Goal: Task Accomplishment & Management: Complete application form

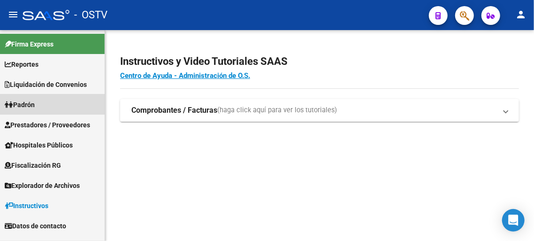
click at [35, 104] on span "Padrón" at bounding box center [20, 104] width 30 height 10
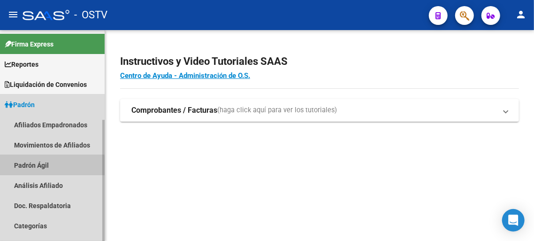
click at [44, 166] on link "Padrón Ágil" at bounding box center [52, 165] width 105 height 20
click at [44, 167] on link "Padrón Ágil" at bounding box center [52, 165] width 105 height 20
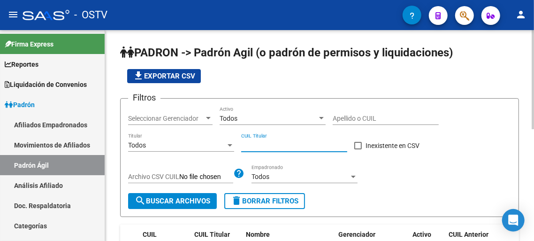
paste input "37-927093"
drag, startPoint x: 241, startPoint y: 145, endPoint x: 273, endPoint y: 146, distance: 31.9
click at [273, 146] on div "Filtros Seleccionar Gerenciador Seleccionar Gerenciador Todos Activo Apellido o…" at bounding box center [319, 149] width 383 height 87
click at [276, 147] on input "37-927093" at bounding box center [294, 145] width 106 height 8
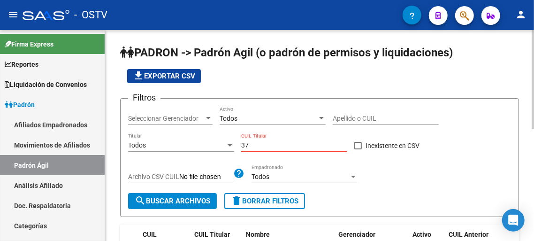
type input "3"
paste input "-37927093-"
type input "27-37927093-5"
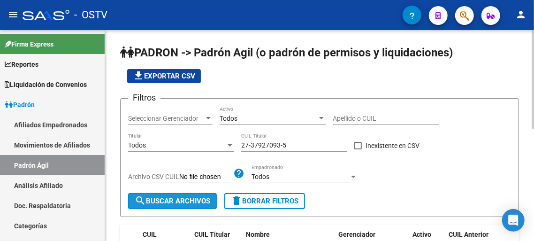
click at [184, 204] on span "search Buscar Archivos" at bounding box center [173, 201] width 76 height 8
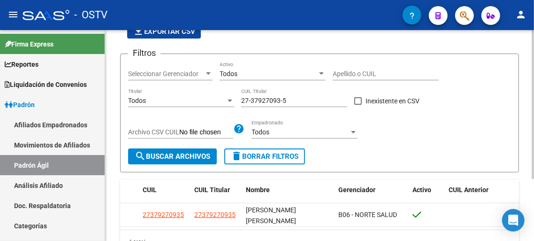
scroll to position [87, 0]
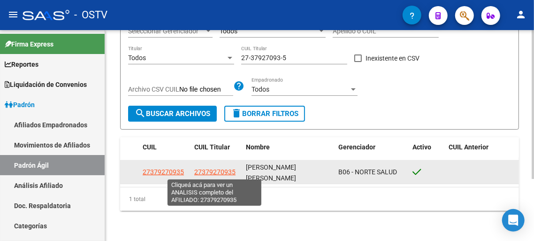
click at [219, 172] on span "27379270935" at bounding box center [214, 172] width 41 height 8
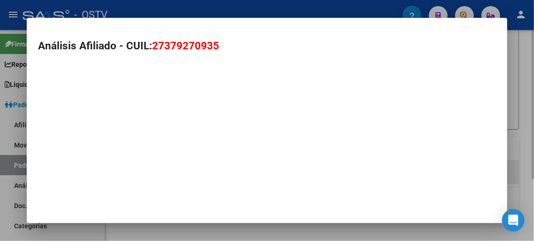
click at [219, 172] on mat-dialog-container "Análisis Afiliado - CUIL: 27379270935" at bounding box center [267, 120] width 480 height 205
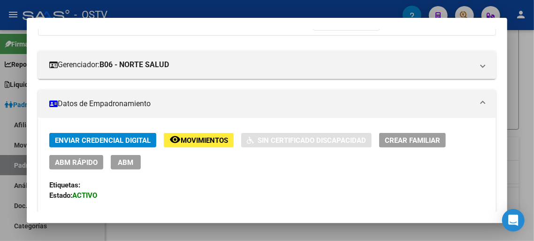
click at [182, 178] on div "Enviar Credencial Digital remove_red_eye Movimientos Sin Certificado Discapacid…" at bounding box center [266, 182] width 435 height 99
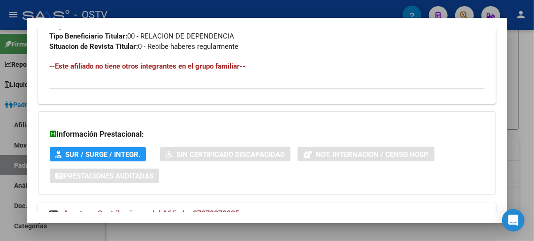
scroll to position [568, 0]
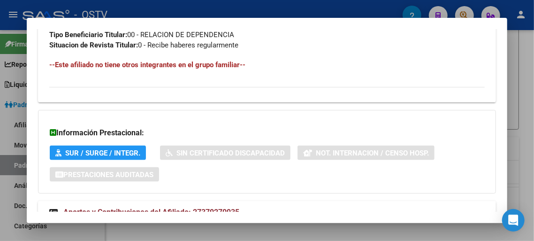
click at [71, 64] on h4 "--Este afiliado no tiene otros integrantes en el grupo familiar--" at bounding box center [266, 65] width 435 height 10
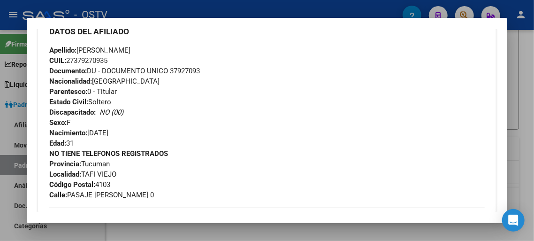
scroll to position [0, 0]
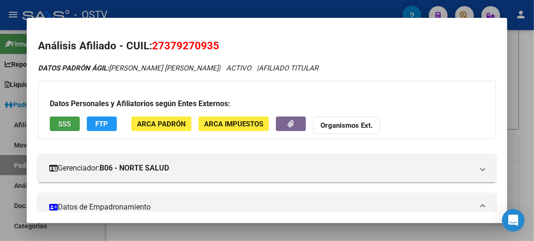
click at [59, 130] on button "SSS" at bounding box center [65, 123] width 30 height 15
click at [100, 124] on span "FTP" at bounding box center [101, 124] width 13 height 8
click at [161, 126] on span "ARCA Padrón" at bounding box center [161, 124] width 49 height 8
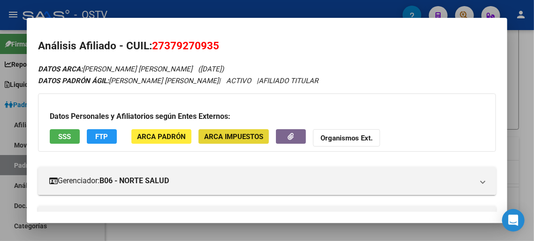
click at [216, 137] on span "ARCA Impuestos" at bounding box center [233, 136] width 59 height 8
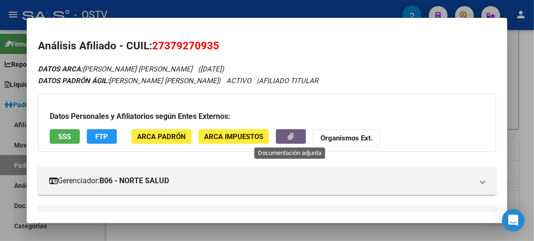
click at [297, 135] on button "button" at bounding box center [291, 136] width 30 height 15
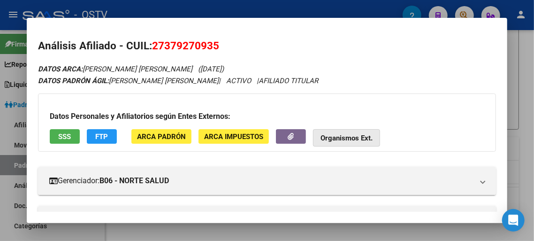
click at [359, 140] on strong "Organismos Ext." at bounding box center [346, 138] width 52 height 8
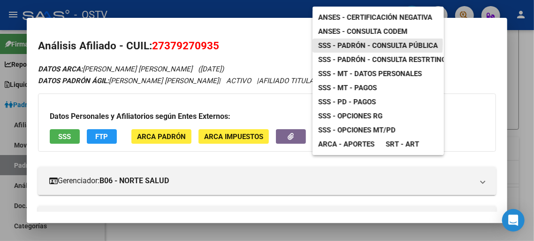
click at [358, 41] on span "SSS - Padrón - Consulta Pública" at bounding box center [378, 45] width 120 height 8
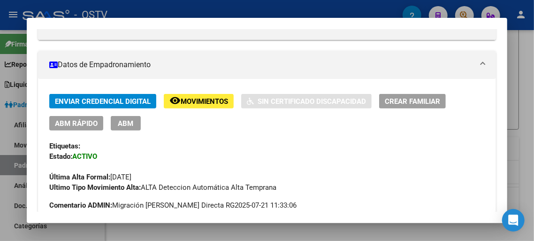
scroll to position [206, 0]
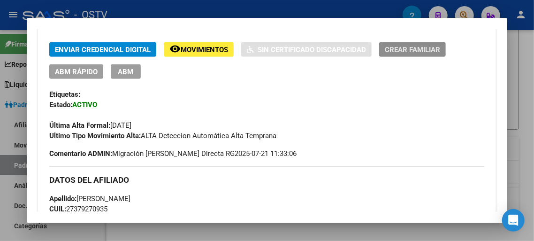
click at [418, 47] on span "Crear Familiar" at bounding box center [412, 50] width 55 height 8
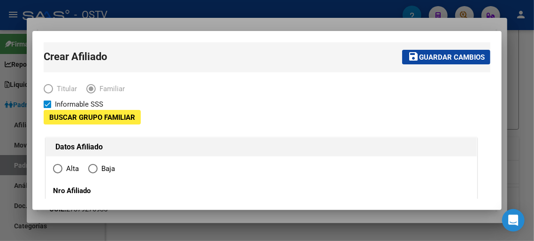
type input "TAFI VIEJO"
type input "4103"
type input "PASAJE [PERSON_NAME]"
type input "0"
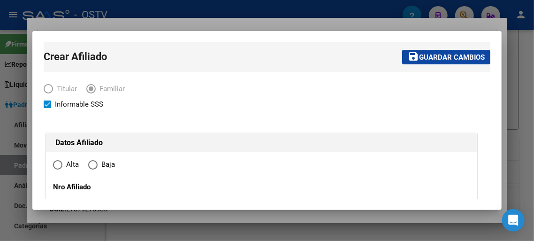
radio input "true"
type input "30-70747507-9"
click at [99, 88] on span "Familiar" at bounding box center [110, 89] width 29 height 11
drag, startPoint x: 83, startPoint y: 90, endPoint x: 90, endPoint y: 90, distance: 7.1
click at [86, 88] on mat-radio-group "Titular Familiar" at bounding box center [89, 90] width 91 height 8
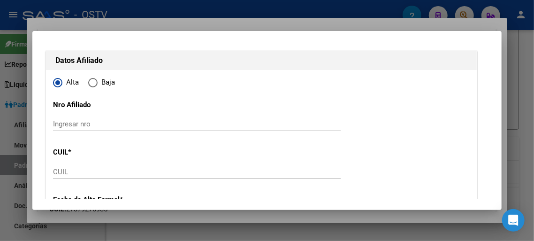
scroll to position [103, 0]
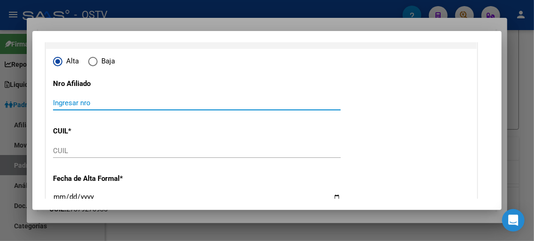
click at [96, 105] on input "Ingresar nro" at bounding box center [197, 103] width 288 height 8
paste input "27379270935"
type input "27379270935"
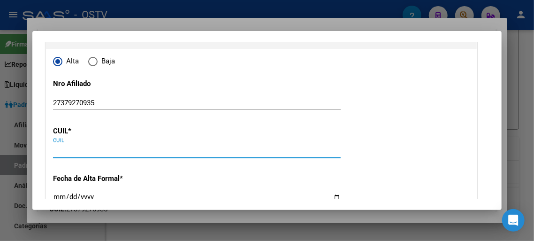
drag, startPoint x: 55, startPoint y: 146, endPoint x: 55, endPoint y: 152, distance: 5.2
click at [55, 152] on input "CUIL" at bounding box center [197, 150] width 288 height 8
paste input "27-37927093-5"
type input "27-37927093-5"
type input "37927093"
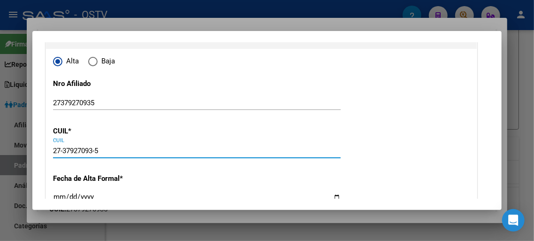
type input "[PERSON_NAME]"
type input "[DATE]"
type input "TAFI VIEJO"
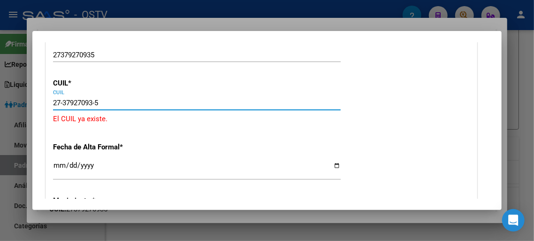
scroll to position [155, 0]
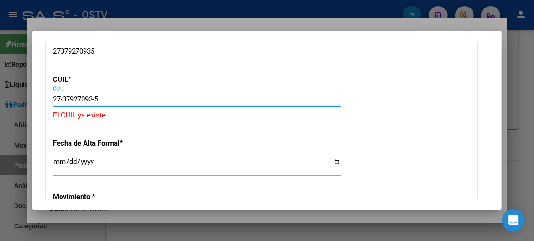
drag, startPoint x: 106, startPoint y: 101, endPoint x: 0, endPoint y: 102, distance: 105.6
click at [53, 102] on input "27-37927093-5" at bounding box center [197, 99] width 288 height 8
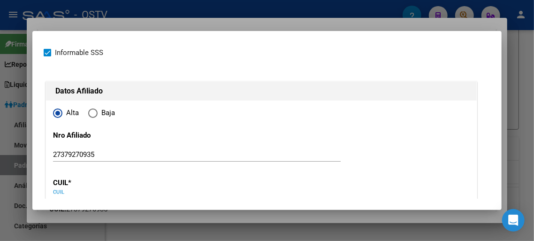
scroll to position [0, 0]
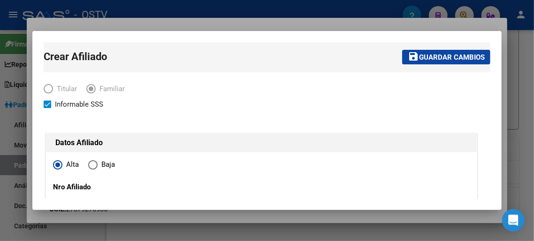
click at [91, 89] on span "Elija una opción" at bounding box center [91, 88] width 5 height 5
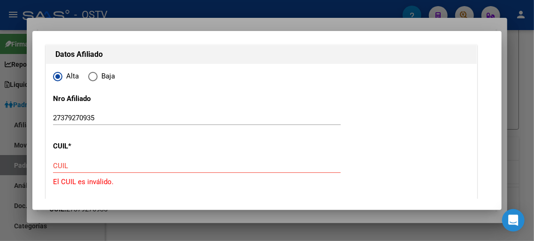
scroll to position [103, 0]
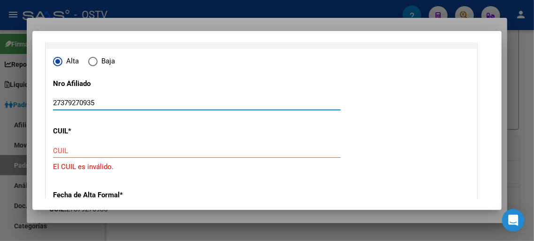
drag, startPoint x: 102, startPoint y: 103, endPoint x: 0, endPoint y: 114, distance: 102.9
click at [53, 107] on input "27379270935" at bounding box center [197, 103] width 288 height 8
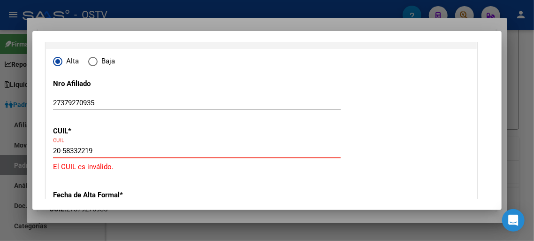
type input "20-58332219-2"
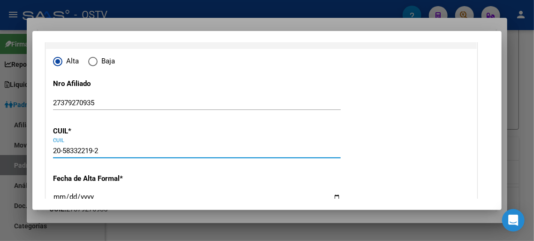
type input "58332219"
type input "[PERSON_NAME]"
type input "[DATE]"
type input "TAF¿ VIEJO"
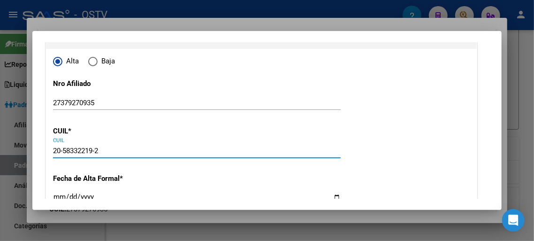
type input "MZA K CASA"
type input "5"
type input "20-58332219-2"
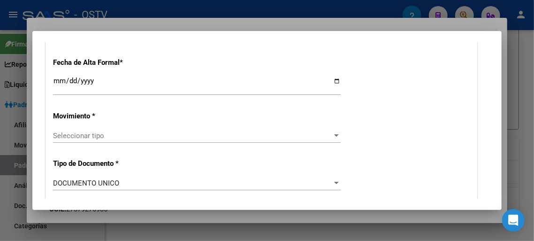
scroll to position [237, 0]
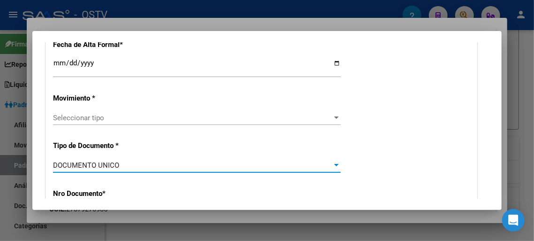
click at [122, 161] on div "DOCUMENTO UNICO" at bounding box center [192, 165] width 279 height 8
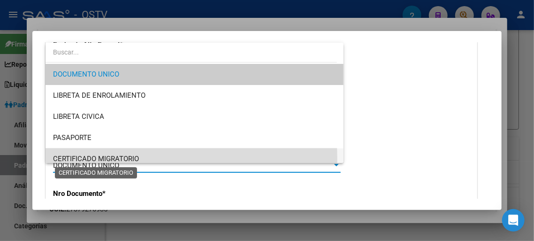
click at [122, 159] on span "CERTIFICADO MIGRATORIO" at bounding box center [96, 158] width 86 height 8
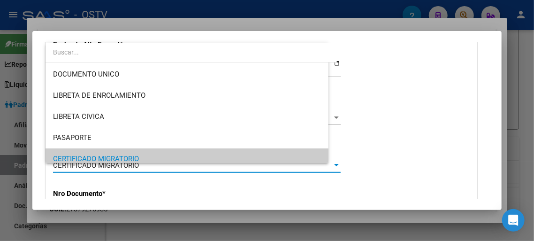
scroll to position [0, 0]
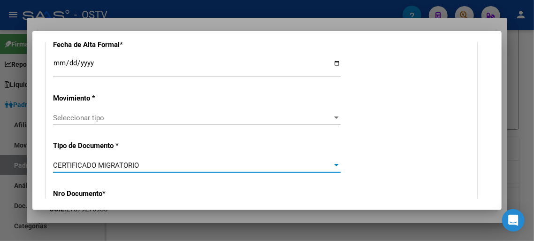
drag, startPoint x: 127, startPoint y: 155, endPoint x: 130, endPoint y: 160, distance: 5.2
click at [130, 161] on span "CERTIFICADO MIGRATORIO" at bounding box center [96, 165] width 86 height 8
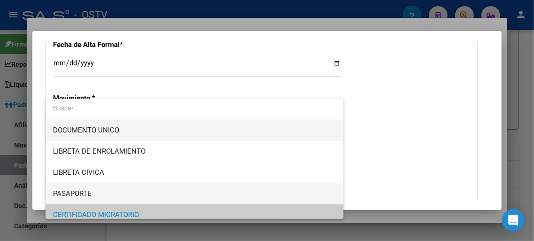
click at [99, 137] on span "DOCUMENTO UNICO" at bounding box center [194, 130] width 283 height 21
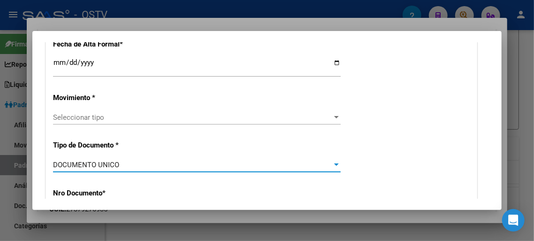
scroll to position [258, 0]
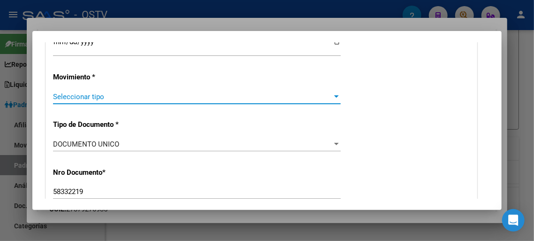
click at [335, 93] on div at bounding box center [336, 97] width 8 height 8
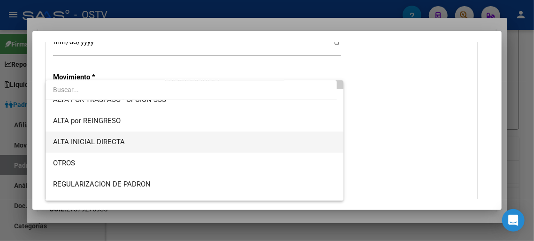
scroll to position [52, 0]
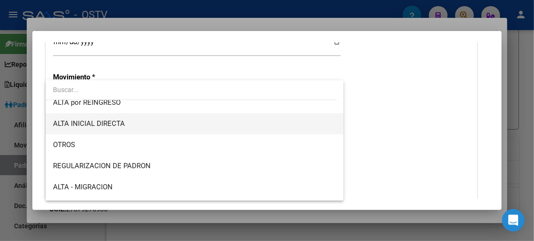
click at [91, 117] on span "ALTA INICIAL DIRECTA" at bounding box center [194, 123] width 283 height 21
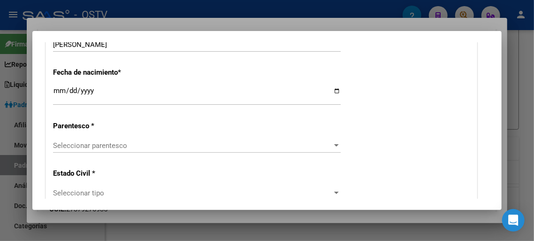
scroll to position [516, 0]
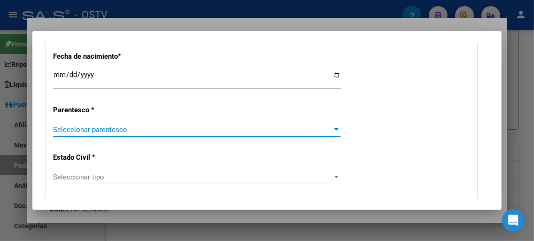
click at [102, 125] on span "Seleccionar parentesco" at bounding box center [192, 129] width 279 height 8
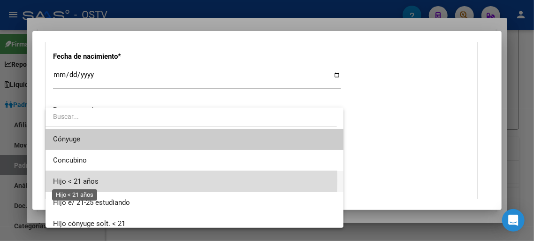
click at [85, 181] on span "Hijo < 21 años" at bounding box center [76, 181] width 46 height 8
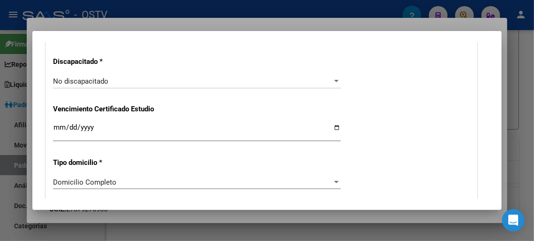
scroll to position [774, 0]
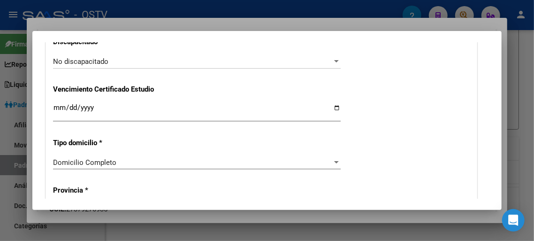
click at [100, 158] on span "Domicilio Completo" at bounding box center [84, 162] width 63 height 8
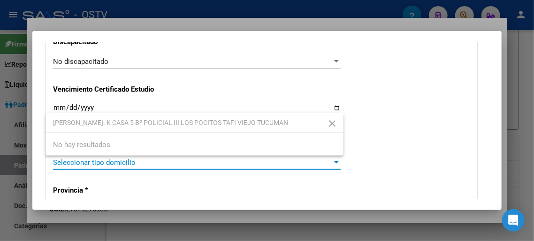
type input "[PERSON_NAME]. K CASA 5 Bº POLICIAL III LOS POCITOS TAFI VIEJO TUCUMAN"
click at [221, 182] on div at bounding box center [267, 120] width 534 height 241
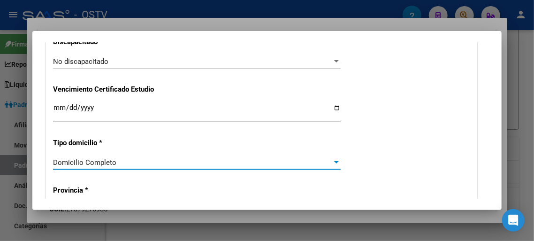
drag, startPoint x: 95, startPoint y: 142, endPoint x: 90, endPoint y: 150, distance: 9.9
click at [90, 158] on div "Domicilio Completo" at bounding box center [192, 162] width 279 height 8
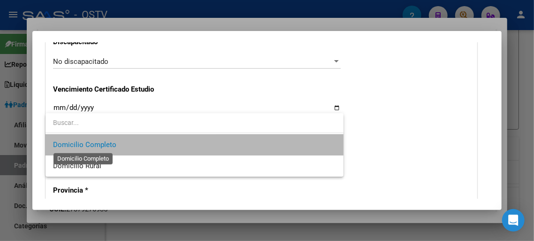
click at [101, 147] on span "Domicilio Completo" at bounding box center [84, 144] width 63 height 8
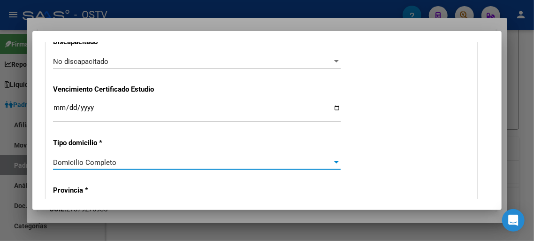
click at [101, 158] on span "Domicilio Completo" at bounding box center [84, 162] width 63 height 8
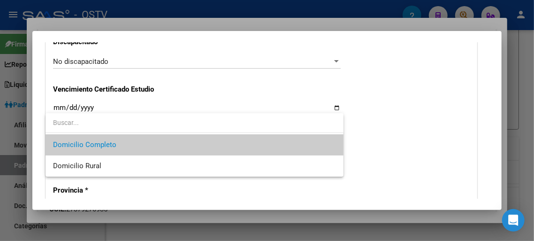
click at [336, 45] on div at bounding box center [267, 120] width 534 height 241
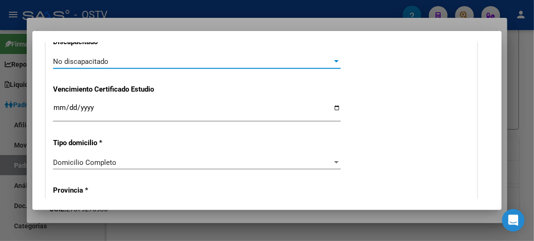
click at [335, 58] on div at bounding box center [336, 62] width 8 height 8
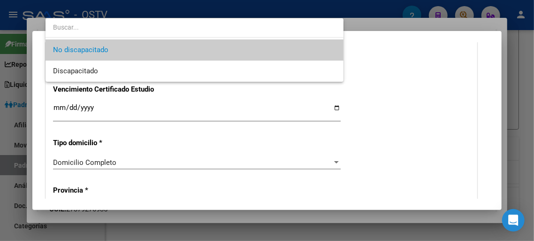
drag, startPoint x: 496, startPoint y: 103, endPoint x: 484, endPoint y: 90, distance: 17.6
click at [494, 86] on div at bounding box center [267, 120] width 534 height 241
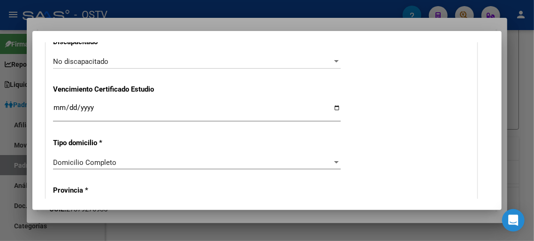
click at [451, 91] on div "Alta Baja Nro Afiliado 27379270935 Ingresar nro CUIL * 20-58332219-2 CUIL ARCA …" at bounding box center [261, 43] width 431 height 1330
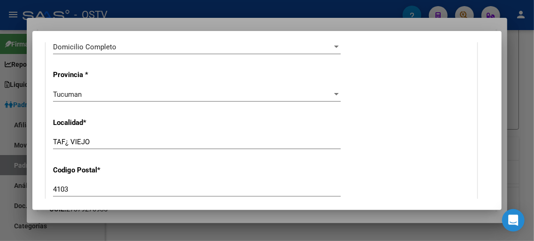
scroll to position [884, 0]
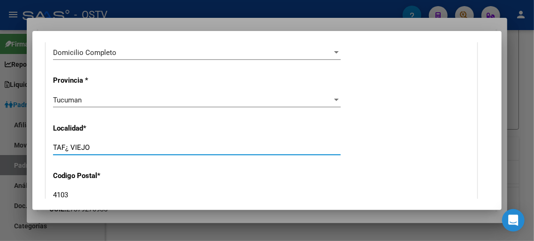
click at [67, 143] on input "TAF¿ VIEJO" at bounding box center [197, 147] width 288 height 8
type input "TAFI VIEJO"
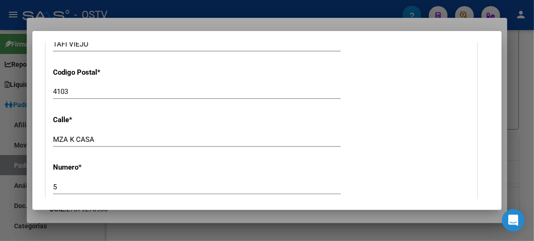
scroll to position [1039, 0]
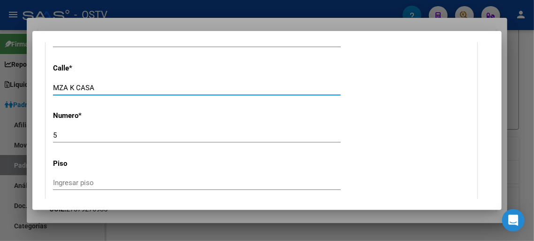
click at [108, 84] on input "MZA K CASA" at bounding box center [197, 88] width 288 height 8
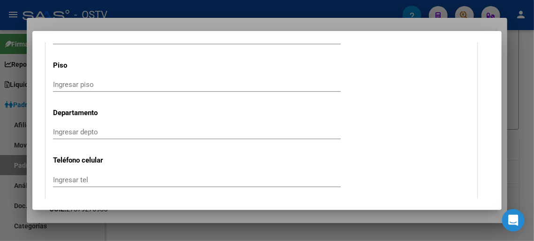
scroll to position [1142, 0]
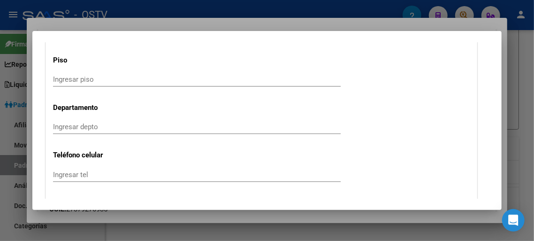
type input "MZA K CASA"
click at [61, 120] on div "Ingresar depto" at bounding box center [197, 127] width 288 height 14
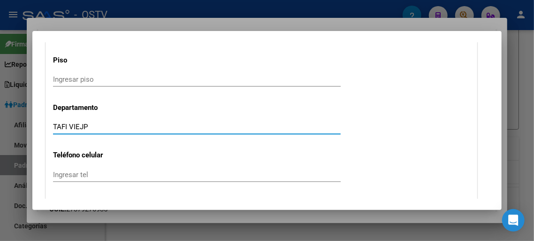
type input "TAFI VIEJ"
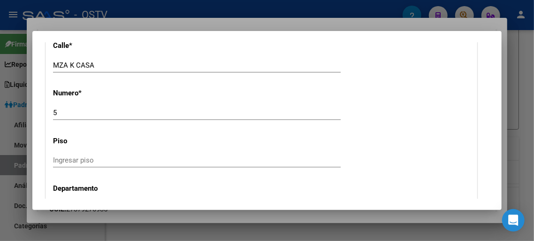
scroll to position [1090, 0]
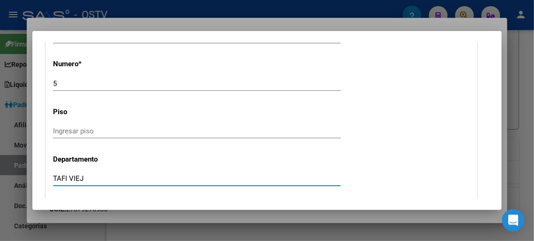
drag, startPoint x: 82, startPoint y: 157, endPoint x: 0, endPoint y: 168, distance: 82.5
click at [53, 174] on input "TAFI VIEJ" at bounding box center [197, 178] width 288 height 8
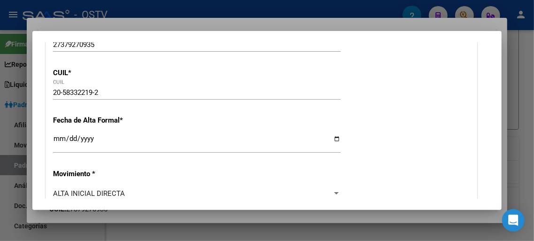
scroll to position [0, 0]
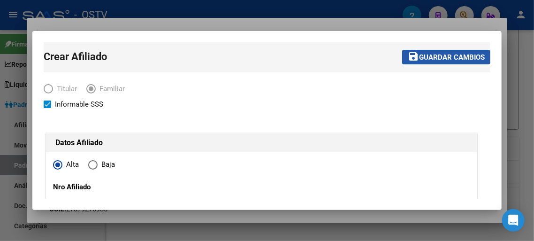
click at [462, 55] on span "Guardar cambios" at bounding box center [452, 57] width 66 height 8
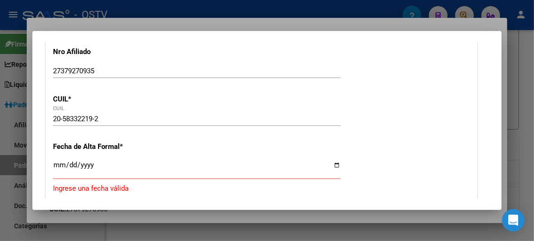
scroll to position [155, 0]
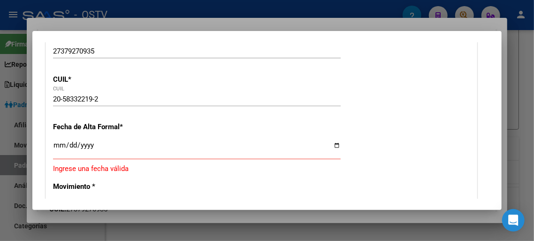
click at [55, 147] on input "Ingresar fecha" at bounding box center [197, 148] width 288 height 15
type input "[DATE]"
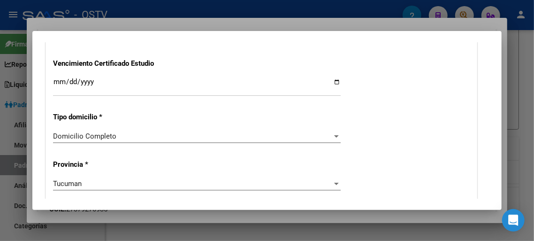
scroll to position [723, 0]
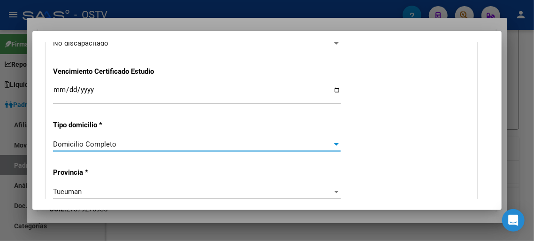
click at [79, 140] on span "Domicilio Completo" at bounding box center [84, 144] width 63 height 8
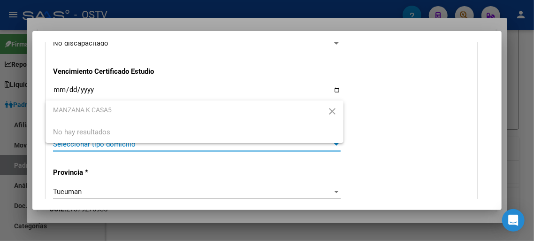
type input "MANZANA K CASA5"
click at [115, 135] on div "No hay resultados" at bounding box center [195, 132] width 298 height 36
click at [103, 131] on div "No hay resultados" at bounding box center [195, 132] width 298 height 36
click at [384, 104] on div at bounding box center [267, 120] width 534 height 241
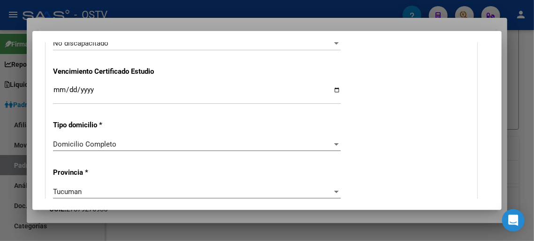
click at [384, 104] on div "Nro Afiliado 27379270935 Ingresar nro CUIL * 20-58332219-2 CUIL ARCA Padrón Ult…" at bounding box center [261, 78] width 431 height 1224
drag, startPoint x: 84, startPoint y: 121, endPoint x: 81, endPoint y: 128, distance: 7.6
click at [81, 128] on div "Nro Afiliado 27379270935 Ingresar nro CUIL * 20-58332219-2 CUIL ARCA Padrón Ult…" at bounding box center [261, 78] width 431 height 1224
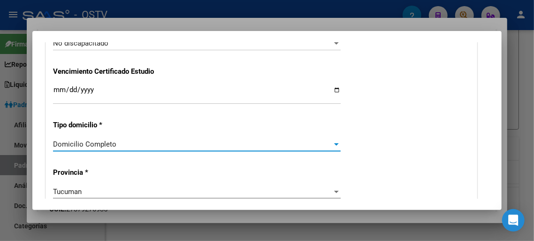
click at [88, 140] on span "Domicilio Completo" at bounding box center [84, 144] width 63 height 8
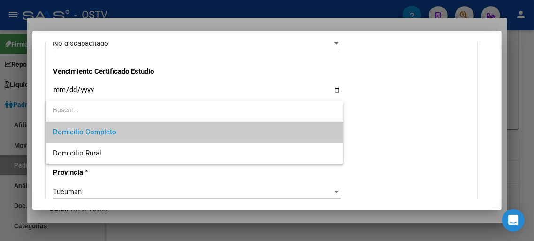
click at [98, 110] on input "dropdown search" at bounding box center [195, 110] width 298 height 20
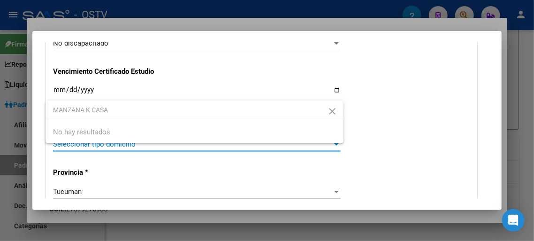
type input "MANZANA K CASA 5"
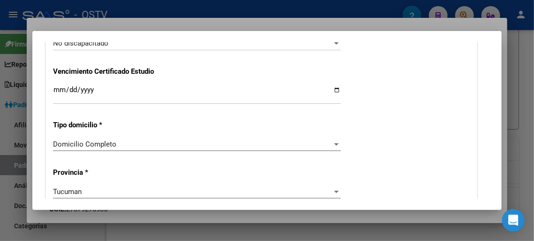
scroll to position [774, 0]
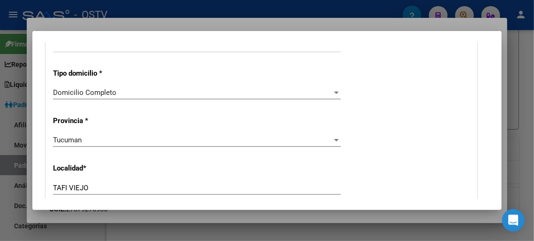
click at [334, 89] on div at bounding box center [336, 93] width 8 height 8
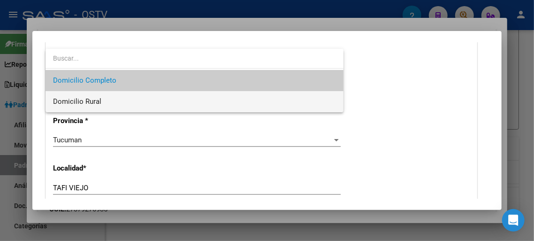
click at [137, 99] on span "Domicilio Rural" at bounding box center [194, 101] width 283 height 21
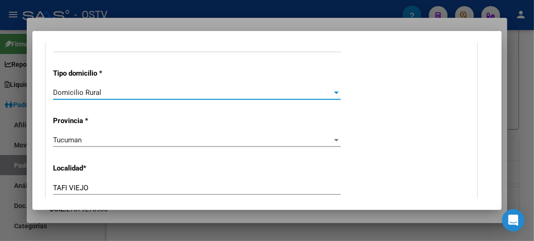
click at [334, 91] on div at bounding box center [336, 92] width 5 height 2
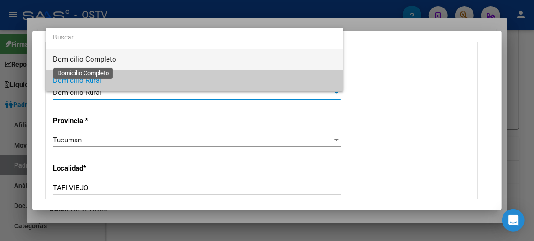
click at [102, 59] on span "Domicilio Completo" at bounding box center [84, 59] width 63 height 8
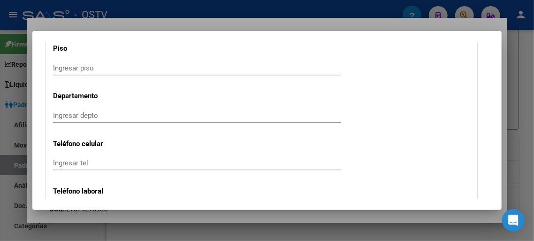
scroll to position [1032, 0]
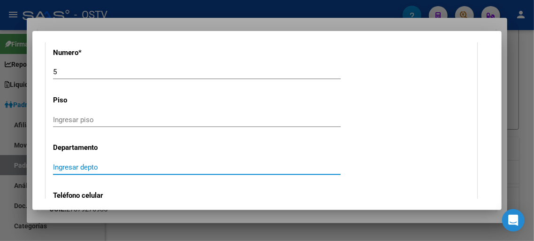
click at [75, 163] on input "Ingresar depto" at bounding box center [197, 167] width 288 height 8
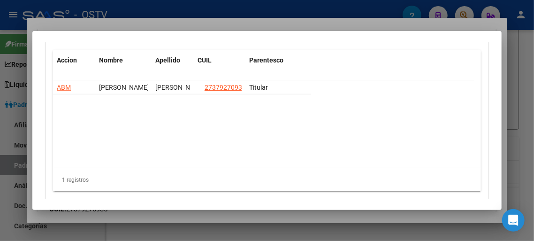
scroll to position [1998, 0]
